Goal: Task Accomplishment & Management: Use online tool/utility

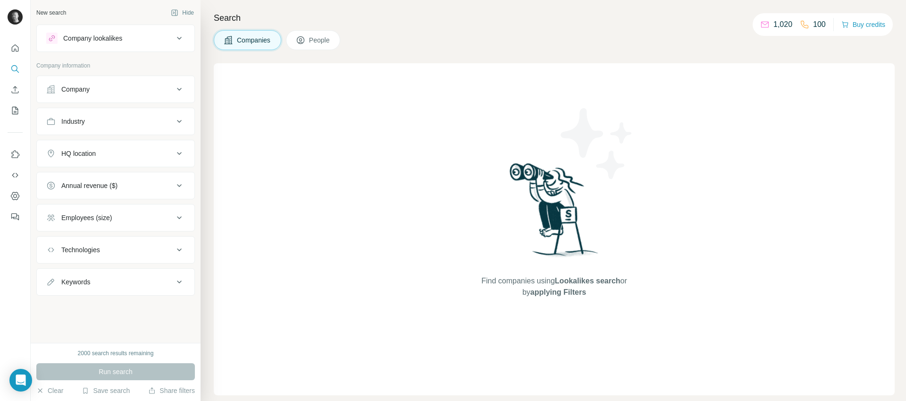
click at [313, 42] on span "People" at bounding box center [320, 39] width 22 height 9
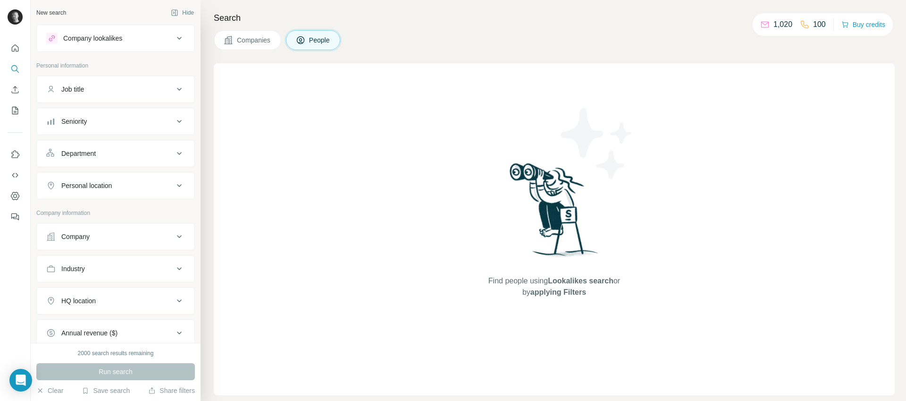
click at [139, 39] on div "Company lookalikes" at bounding box center [109, 38] width 127 height 11
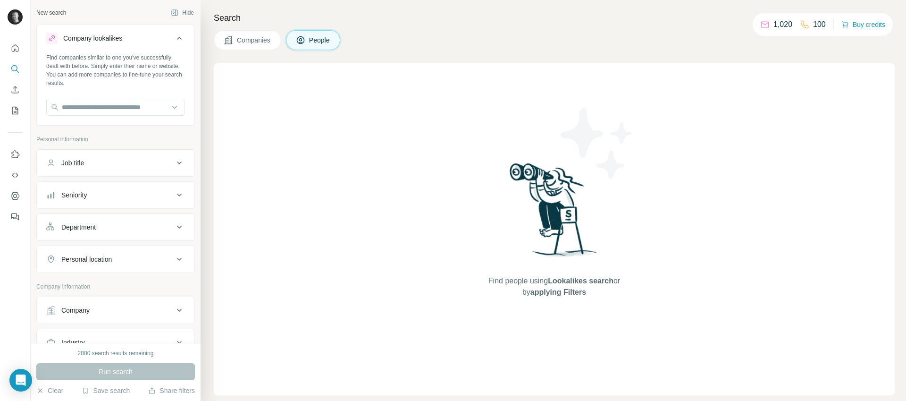
click at [258, 41] on span "Companies" at bounding box center [254, 39] width 34 height 9
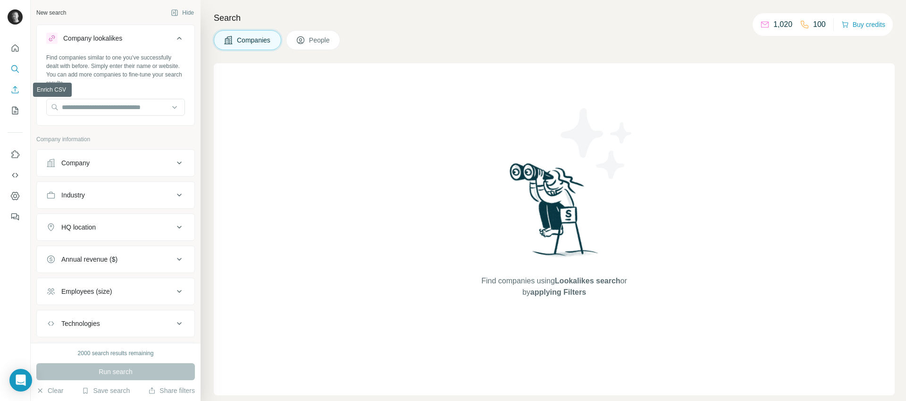
click at [15, 90] on icon "Enrich CSV" at bounding box center [15, 89] width 7 height 7
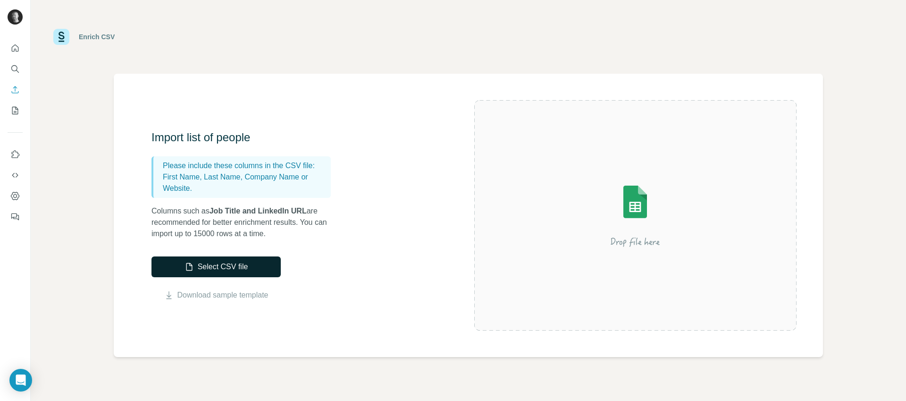
click at [255, 262] on button "Select CSV file" at bounding box center [216, 266] width 129 height 21
click at [220, 269] on button "Select CSV file" at bounding box center [216, 266] width 129 height 21
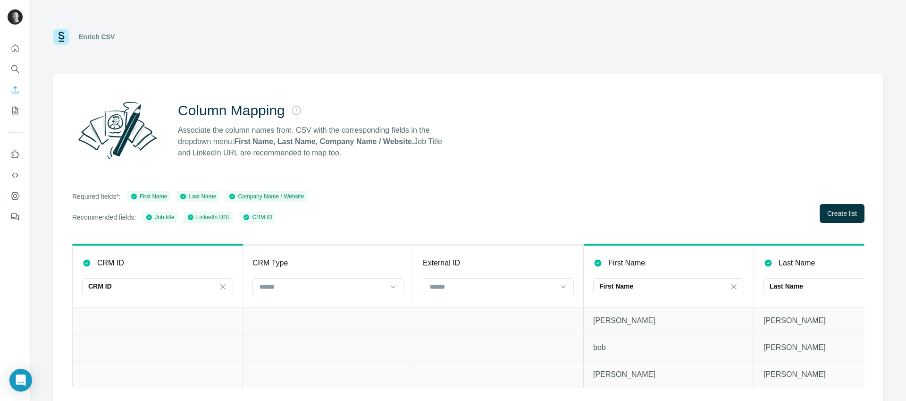
scroll to position [4, 0]
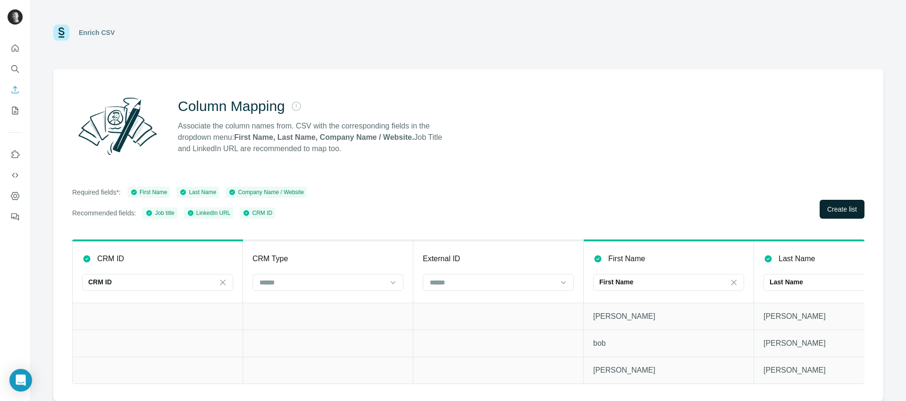
click at [843, 208] on span "Create list" at bounding box center [843, 208] width 30 height 9
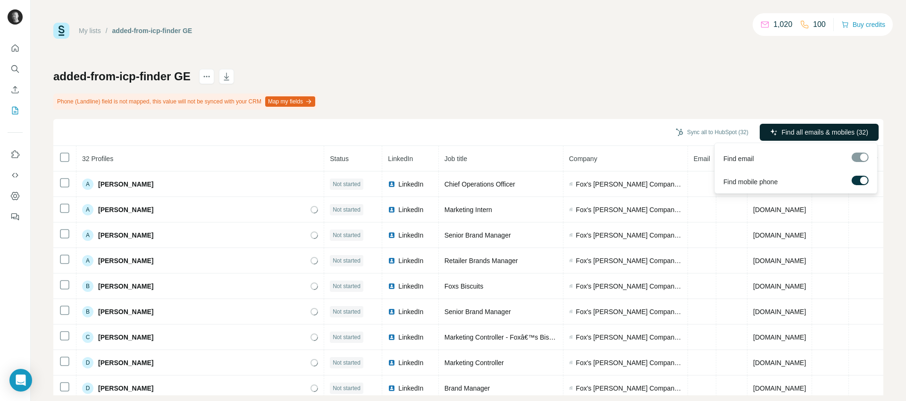
click at [795, 136] on span "Find all emails & mobiles (32)" at bounding box center [825, 131] width 87 height 9
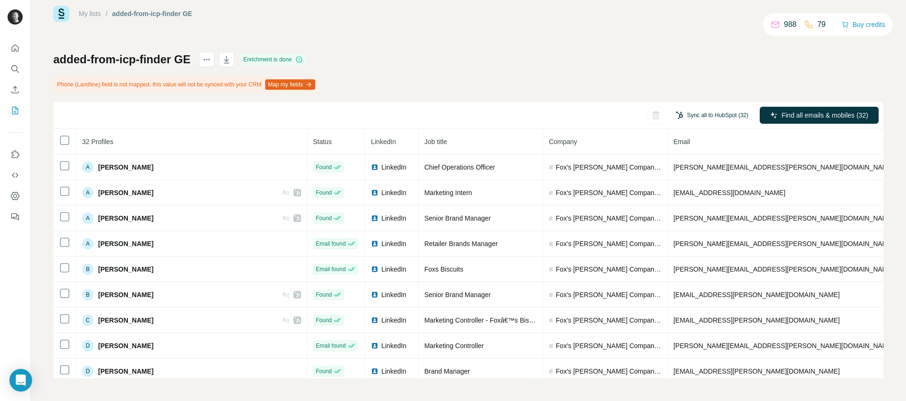
click at [713, 116] on button "Sync all to HubSpot (32)" at bounding box center [712, 115] width 86 height 14
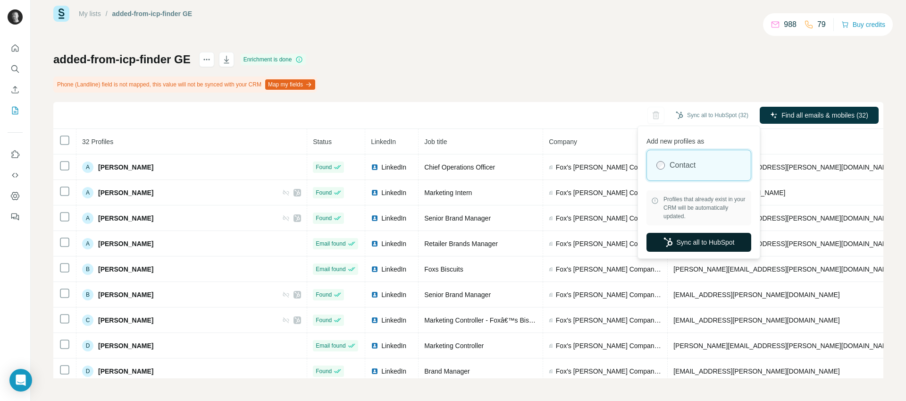
click at [702, 240] on button "Sync all to HubSpot" at bounding box center [699, 242] width 105 height 19
